Goal: Book appointment/travel/reservation

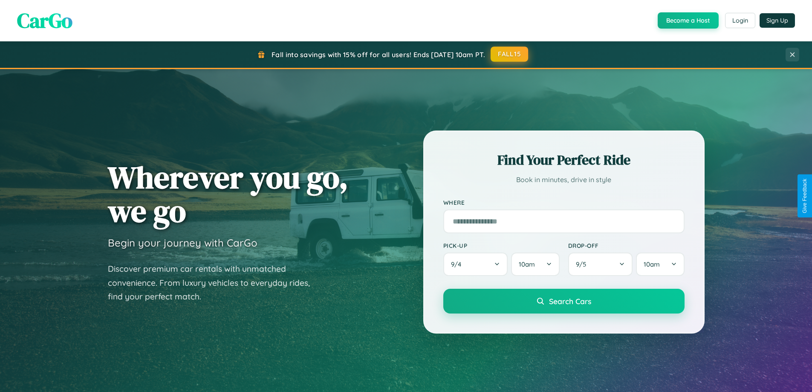
click at [510, 54] on button "FALL15" at bounding box center [508, 53] width 37 height 15
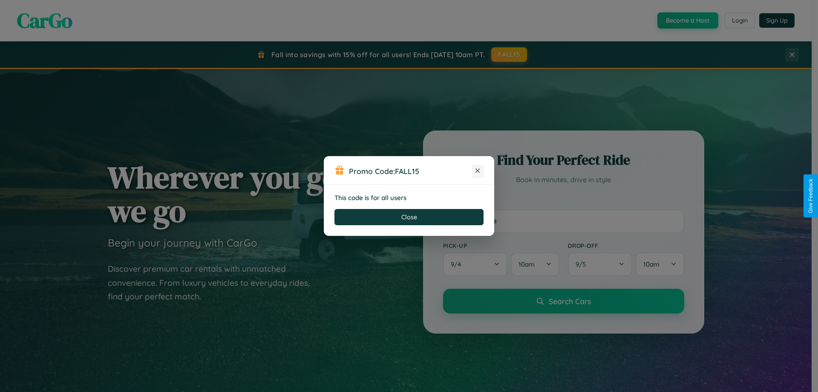
click at [478, 171] on icon at bounding box center [477, 170] width 9 height 9
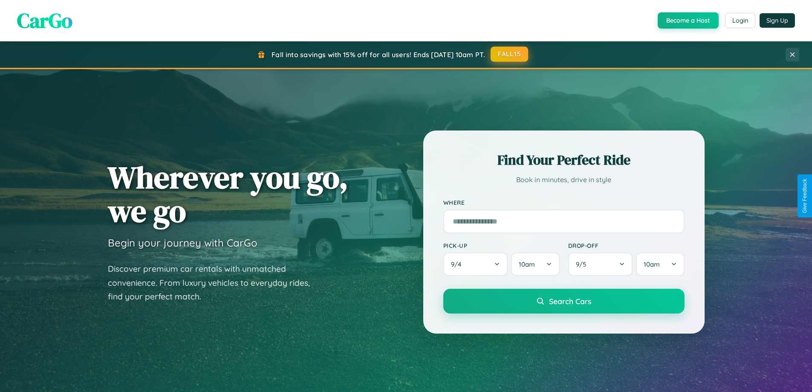
click at [510, 54] on button "FALL15" at bounding box center [508, 53] width 37 height 15
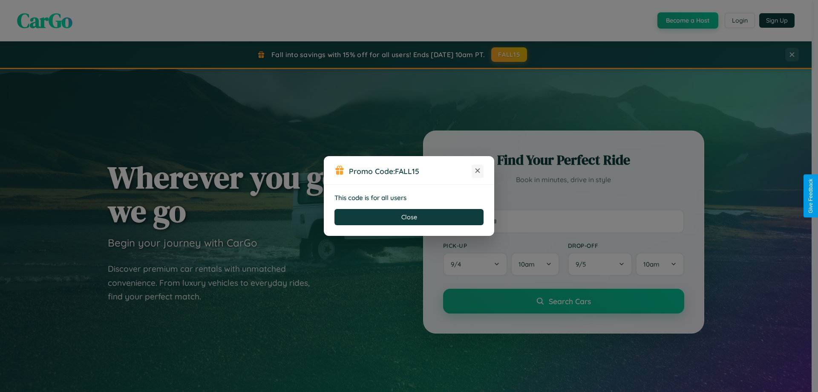
click at [478, 171] on icon at bounding box center [477, 170] width 9 height 9
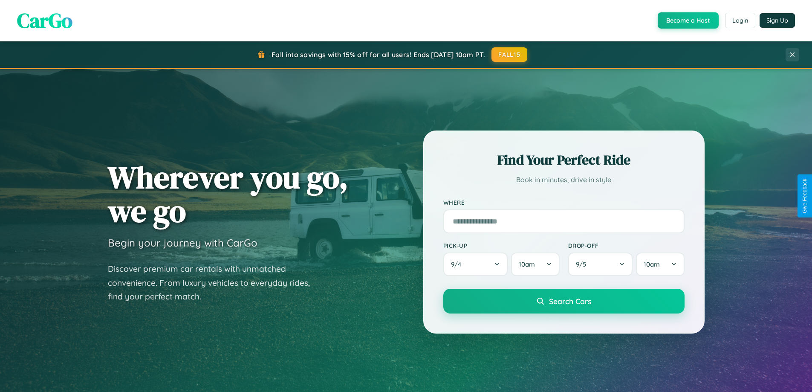
scroll to position [1369, 0]
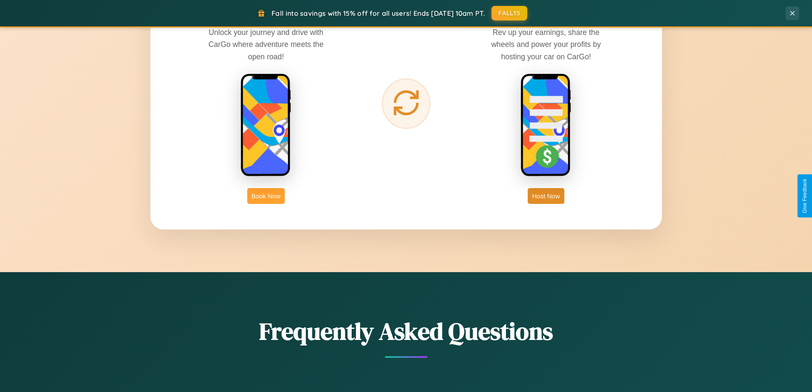
click at [266, 196] on button "Book Now" at bounding box center [265, 196] width 37 height 16
